Goal: Transaction & Acquisition: Purchase product/service

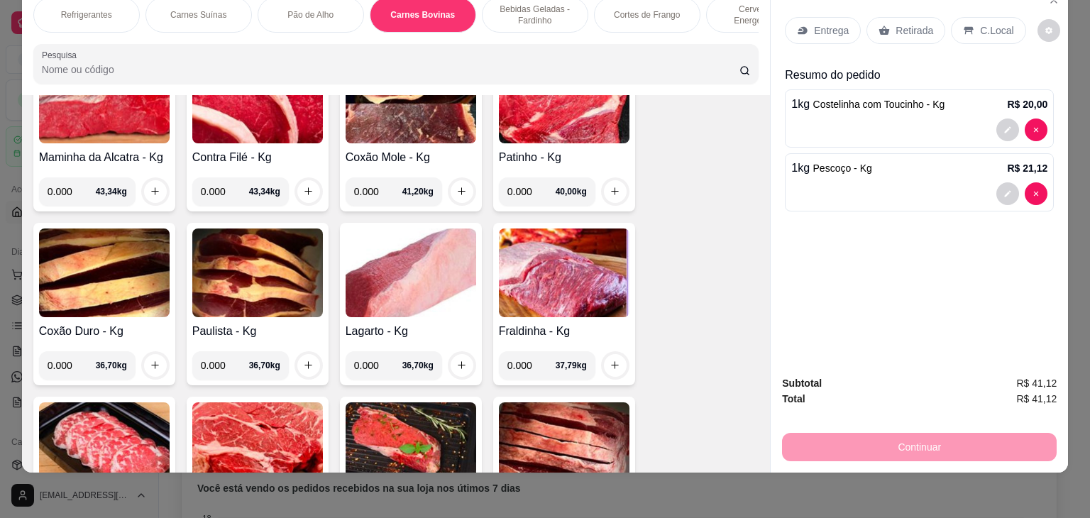
scroll to position [2407, 0]
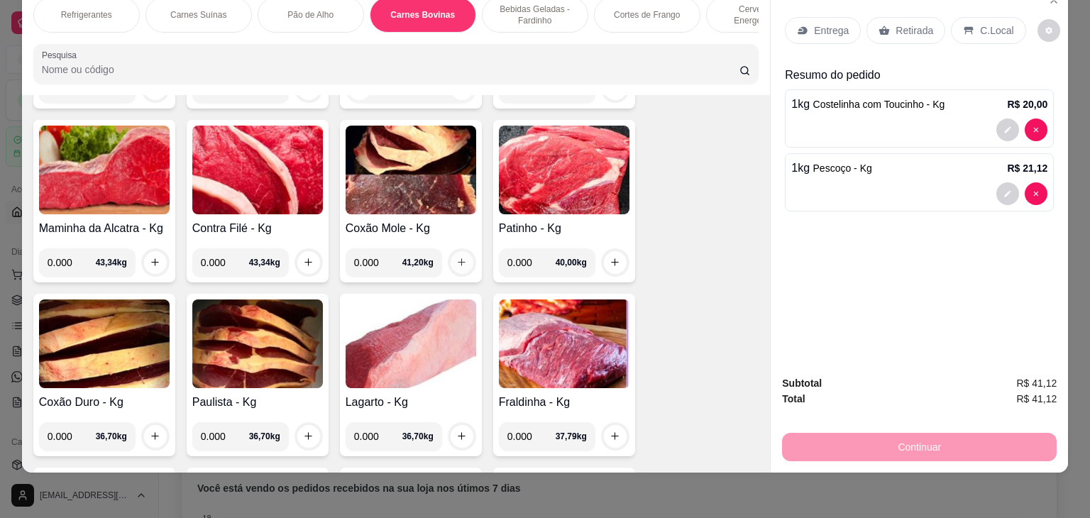
click at [456, 257] on icon "increase-product-quantity" at bounding box center [461, 262] width 11 height 11
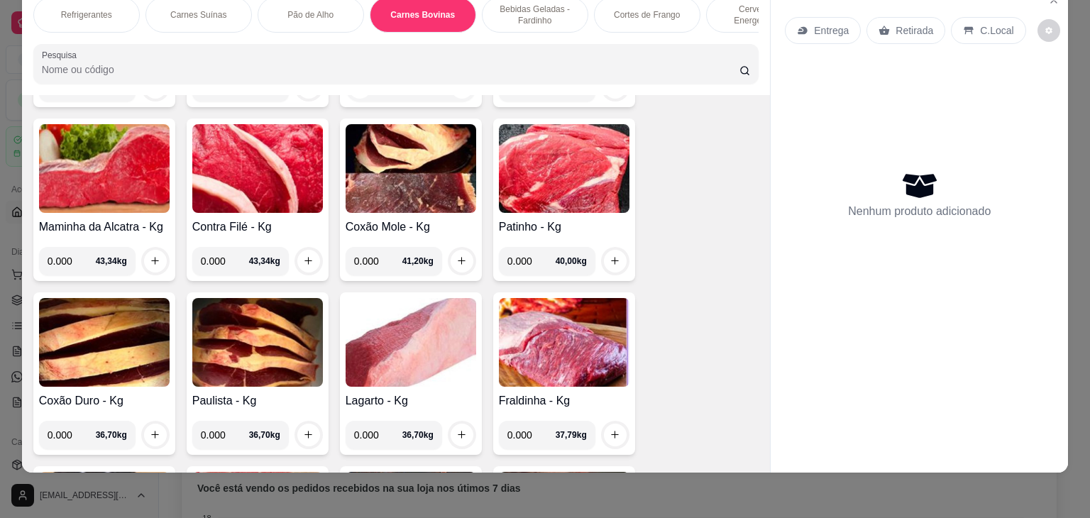
scroll to position [2405, 0]
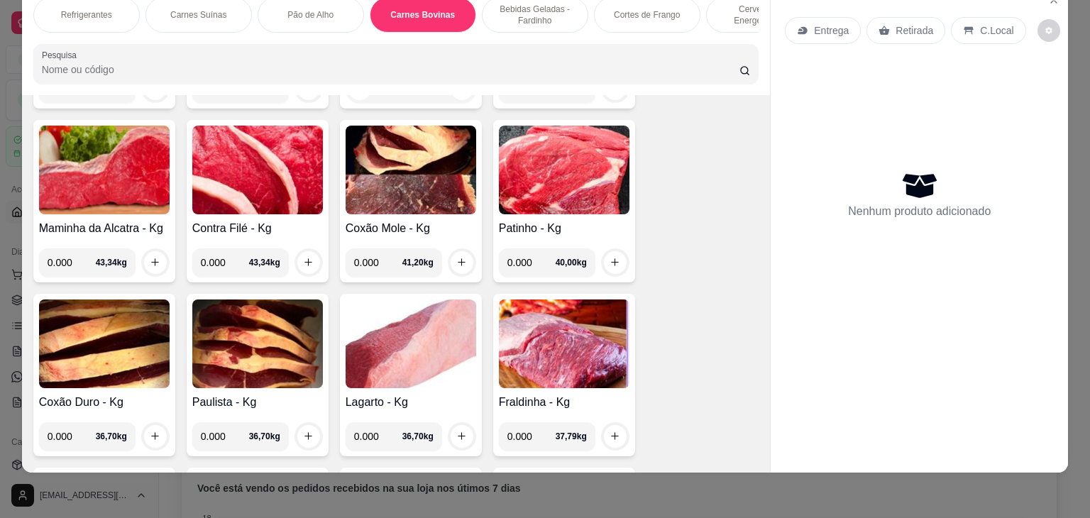
click at [372, 220] on h4 "Coxão Mole - Kg" at bounding box center [411, 228] width 131 height 17
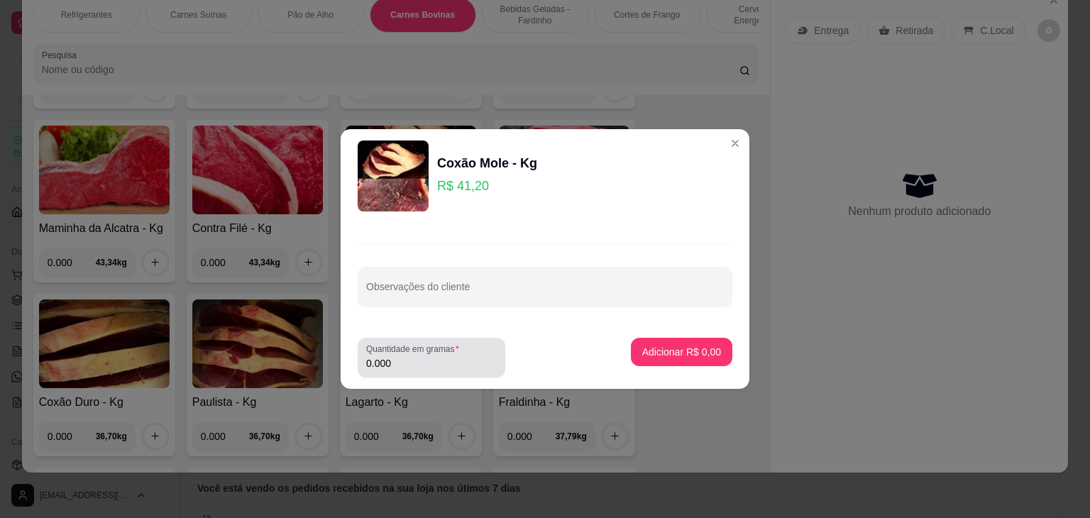
click at [427, 350] on label "Quantidade em gramas" at bounding box center [415, 349] width 98 height 12
click at [427, 356] on input "0.000" at bounding box center [431, 363] width 131 height 14
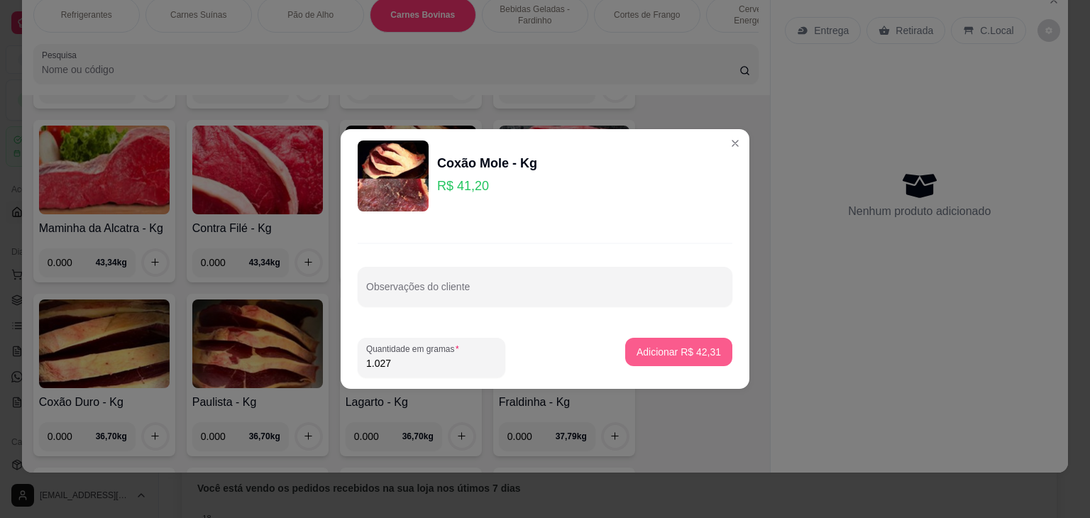
type input "1.027"
click at [672, 357] on p "Adicionar R$ 42,31" at bounding box center [678, 352] width 84 height 14
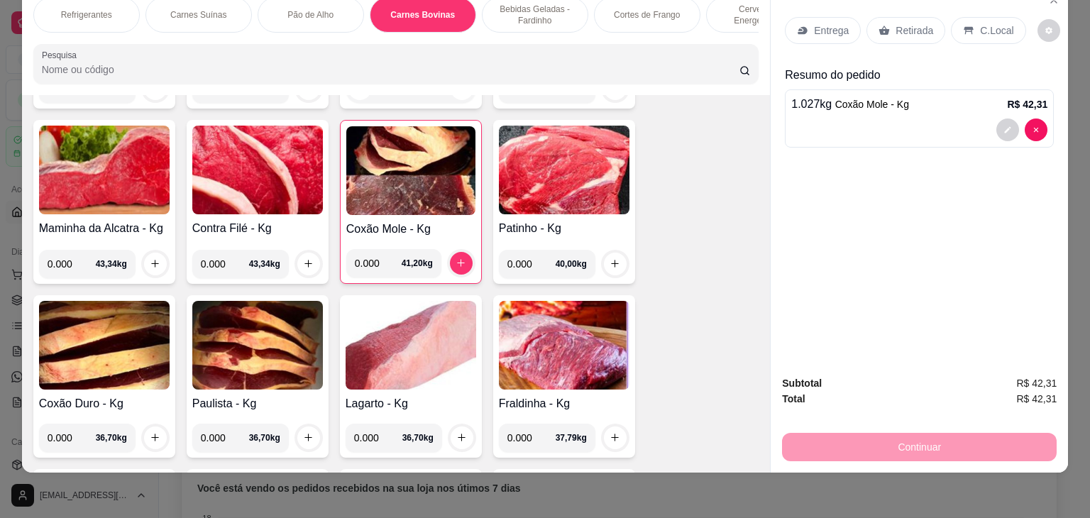
click at [870, 429] on div "Continuar" at bounding box center [919, 445] width 275 height 32
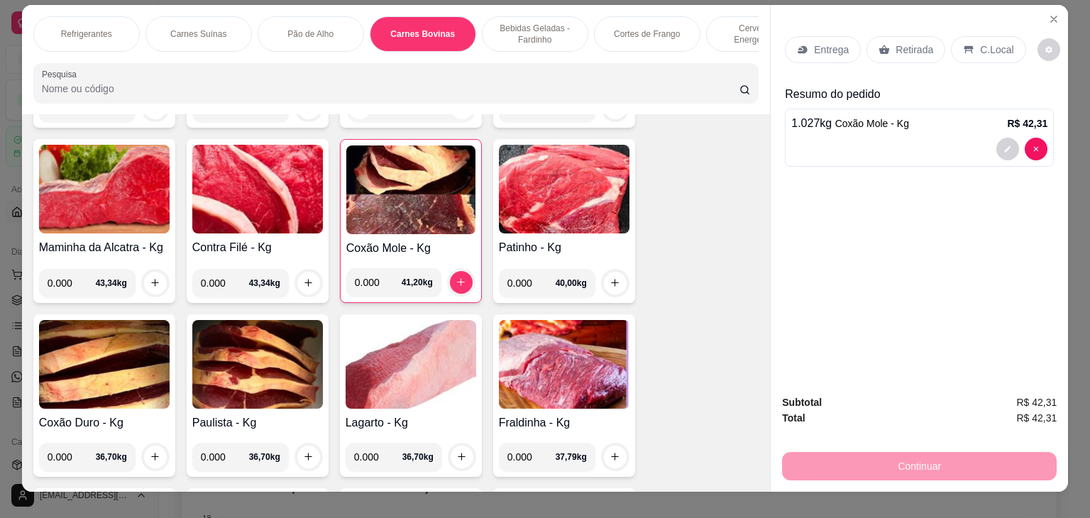
scroll to position [0, 0]
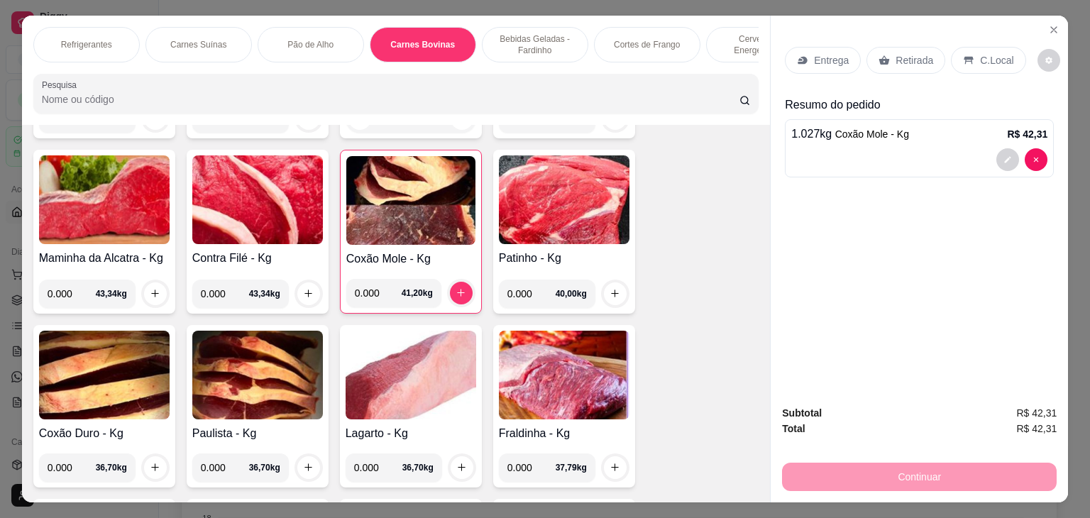
click at [829, 57] on p "Entrega" at bounding box center [831, 60] width 35 height 14
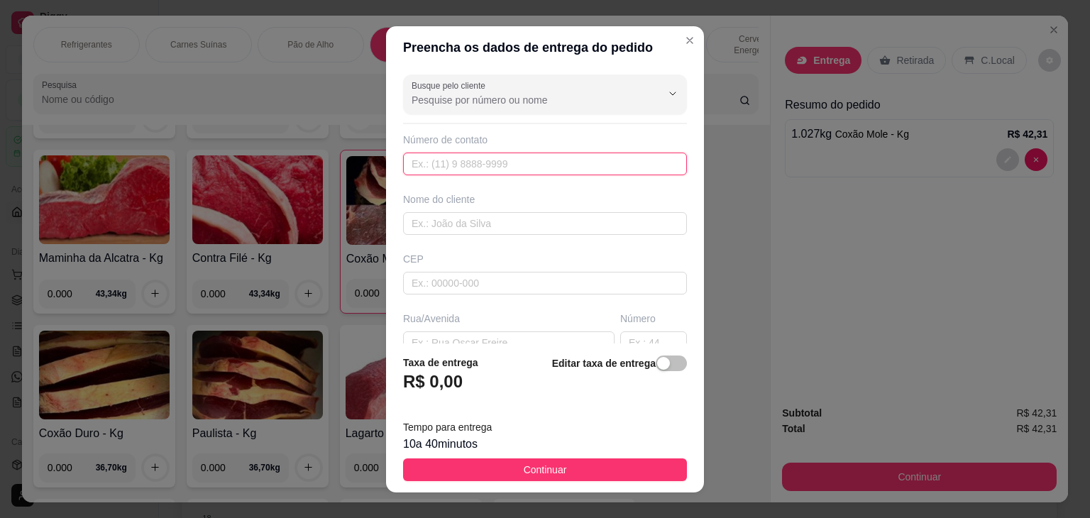
click at [601, 167] on input "text" at bounding box center [545, 164] width 284 height 23
type input "99999-9999"
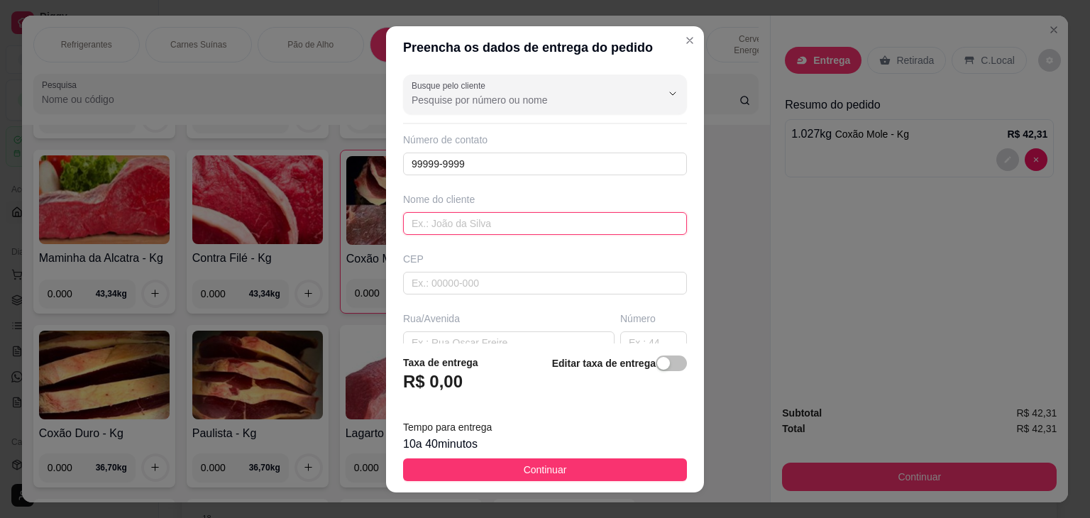
click at [562, 227] on input "text" at bounding box center [545, 223] width 284 height 23
type input "CLEBIA"
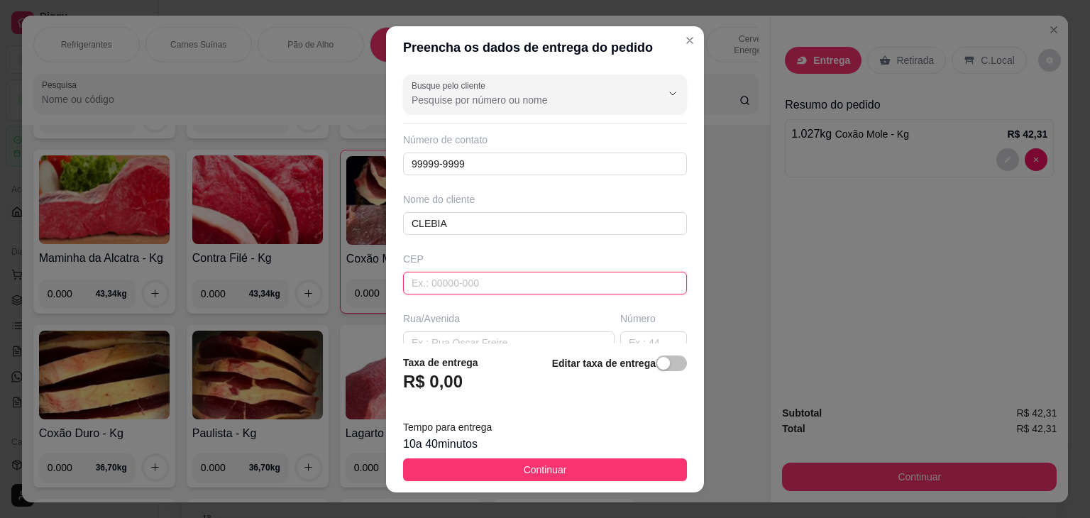
click at [519, 279] on input "text" at bounding box center [545, 283] width 284 height 23
type input "44690000"
type input "Várzea Nova"
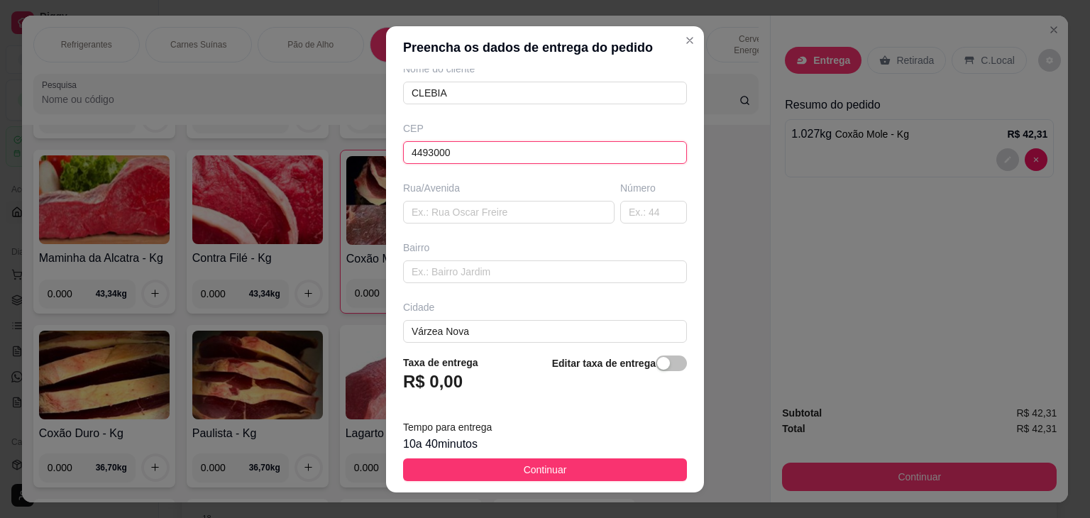
scroll to position [201, 0]
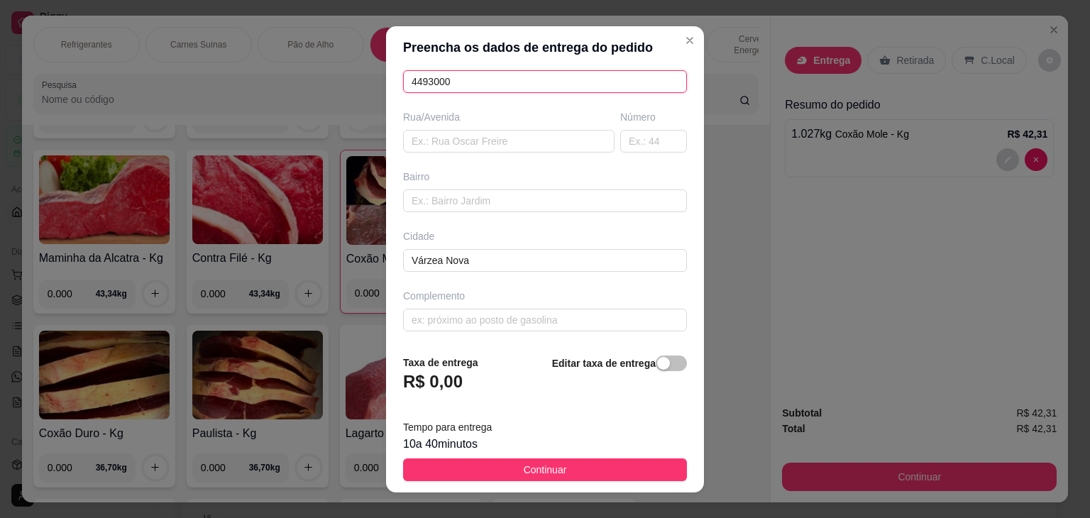
type input "44930000"
type input "Presidente [PERSON_NAME]"
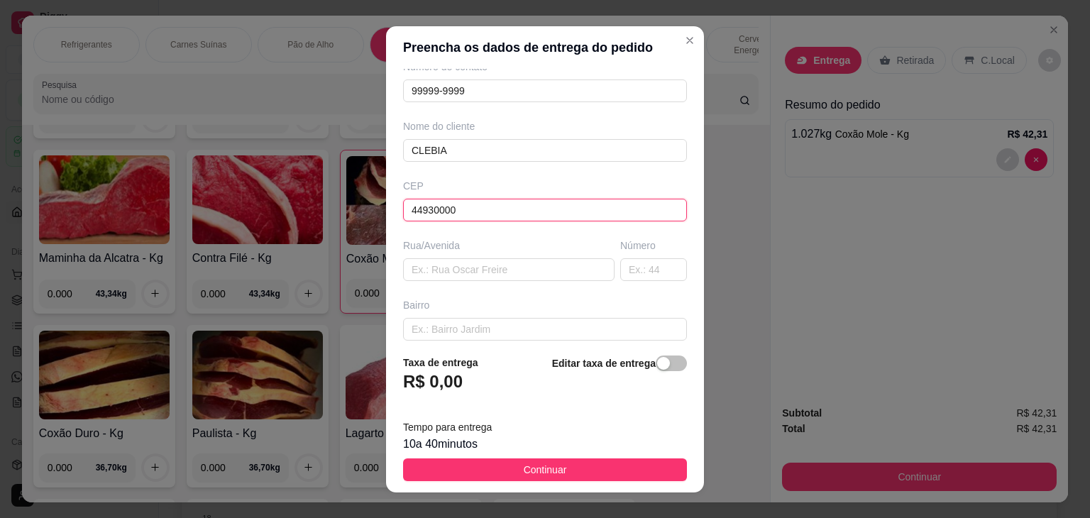
scroll to position [60, 0]
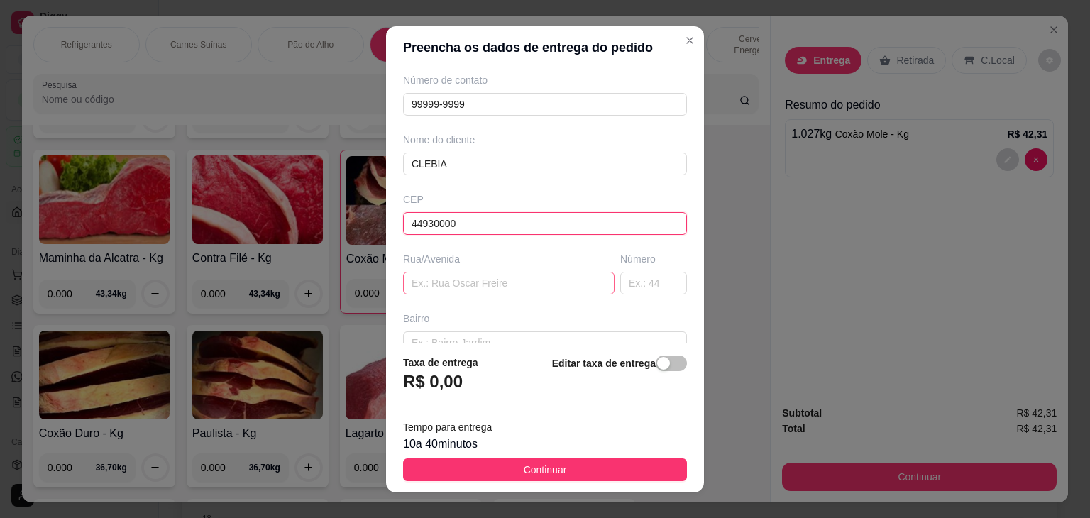
type input "44930000"
click at [531, 292] on input "text" at bounding box center [508, 283] width 211 height 23
type input "b"
type input "BNH"
click at [654, 287] on input "text" at bounding box center [653, 283] width 67 height 23
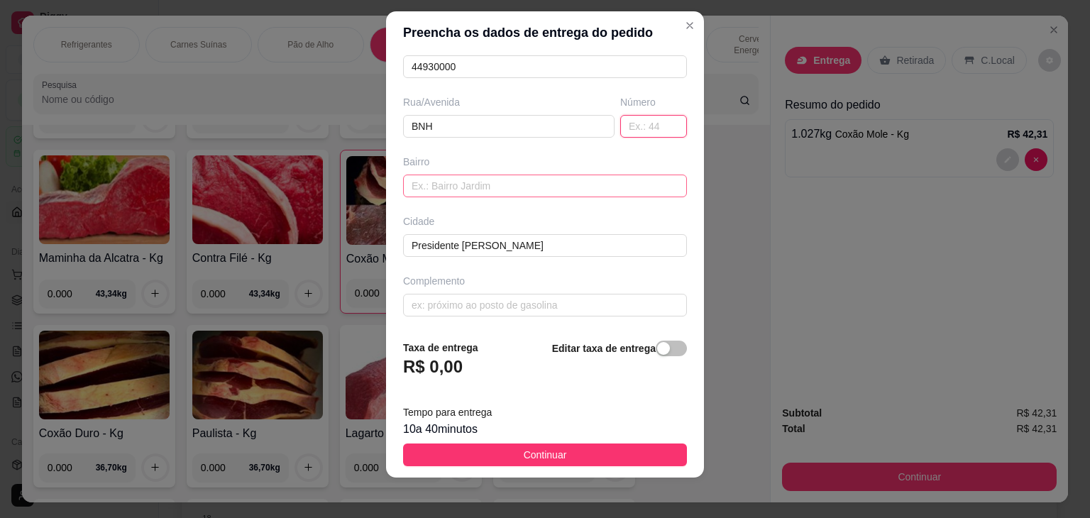
scroll to position [19, 0]
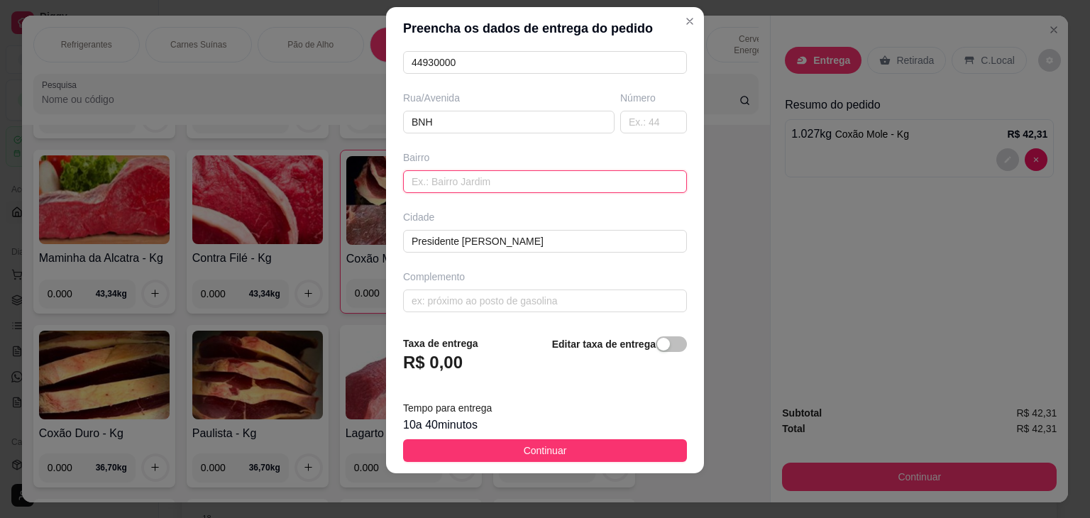
click at [533, 185] on input "text" at bounding box center [545, 181] width 284 height 23
type input "BNH"
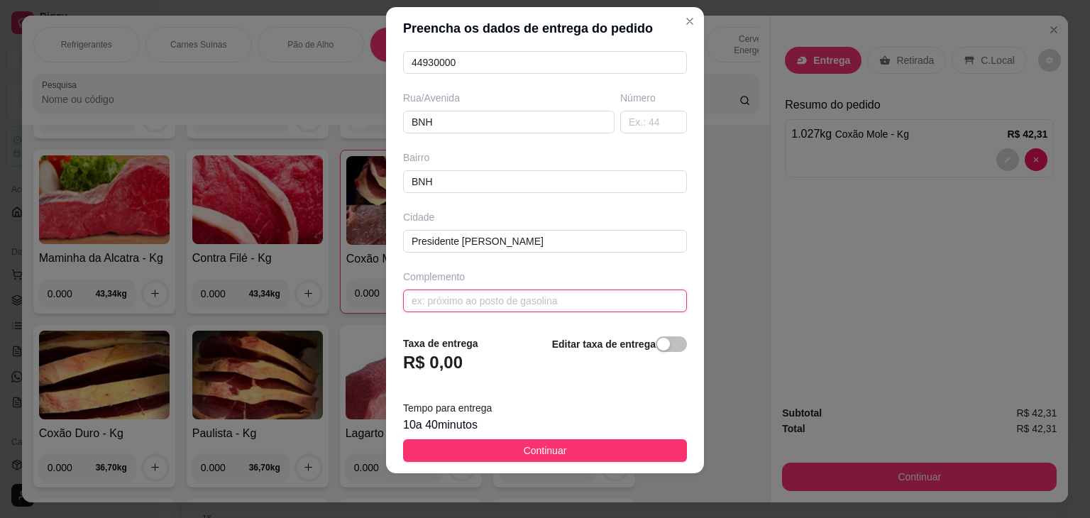
click at [493, 290] on input "text" at bounding box center [545, 300] width 284 height 23
type input "TIA DE DIOGO"
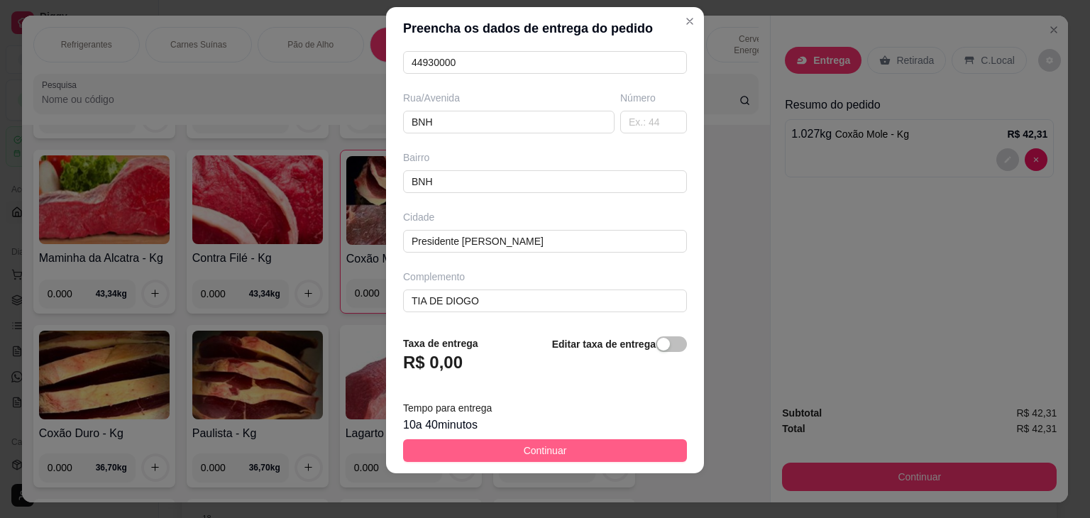
click at [551, 453] on span "Continuar" at bounding box center [545, 451] width 43 height 16
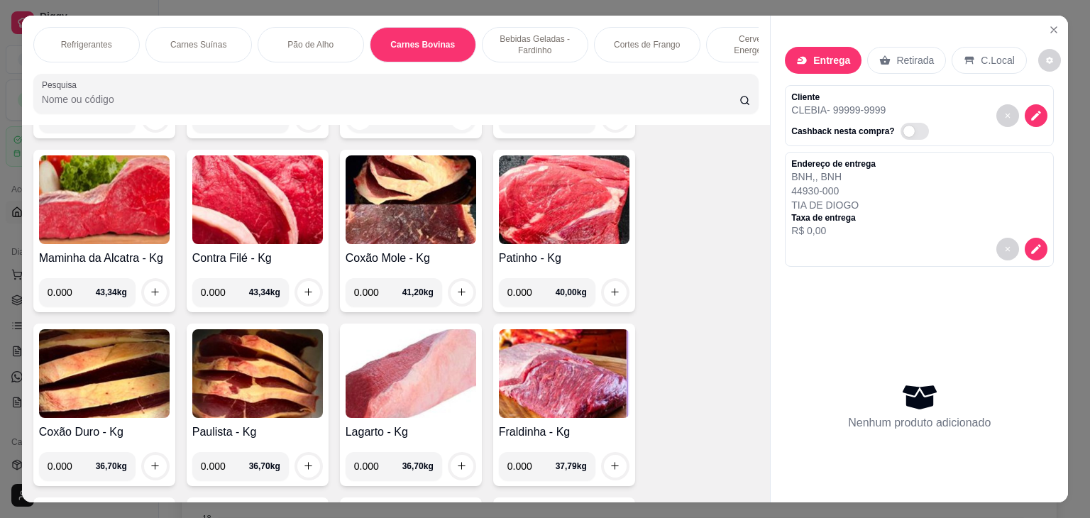
click at [400, 250] on h4 "Coxão Mole - Kg" at bounding box center [411, 258] width 131 height 17
